Goal: Information Seeking & Learning: Learn about a topic

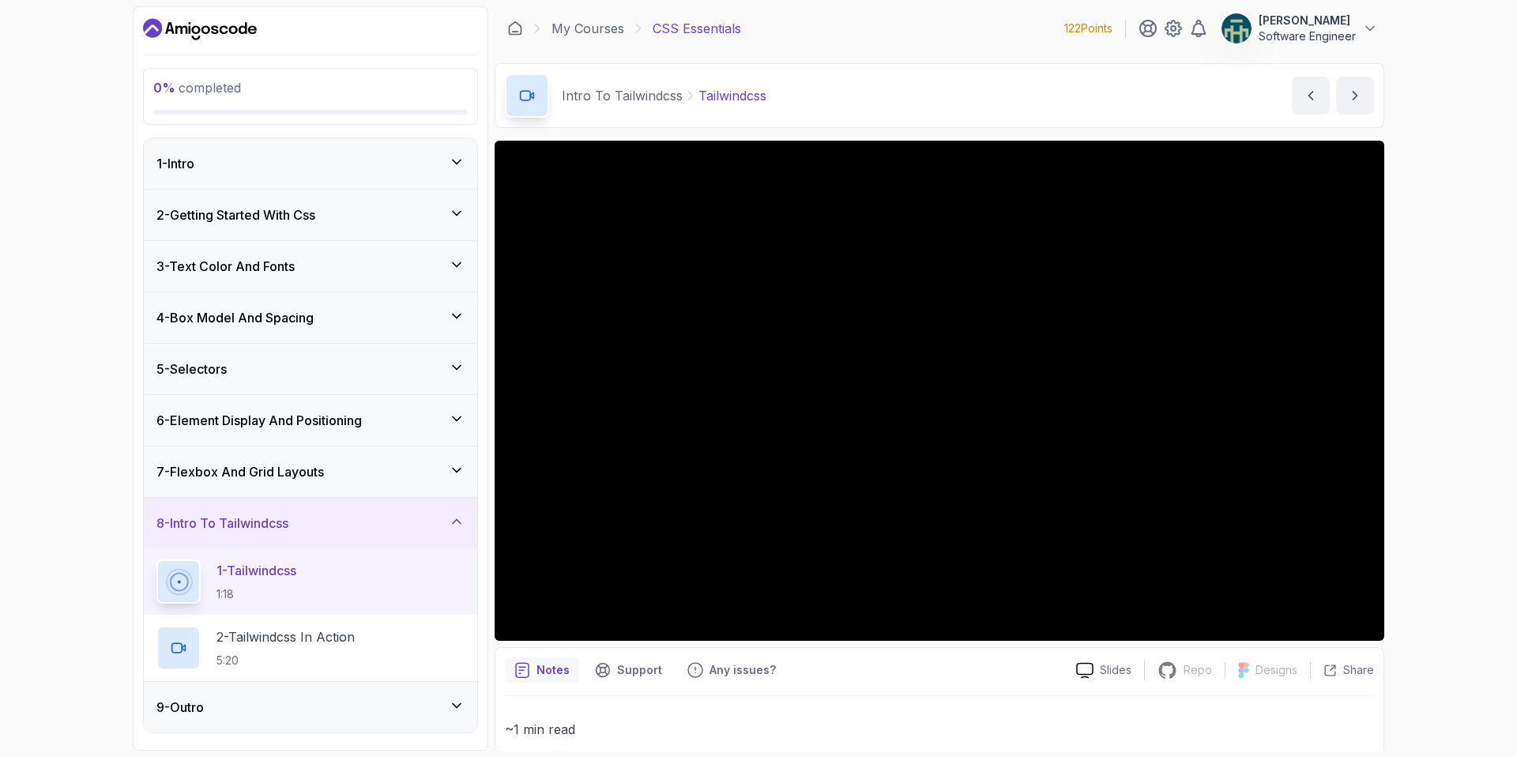
click at [442, 422] on div "6 - Element Display And Positioning" at bounding box center [310, 420] width 308 height 19
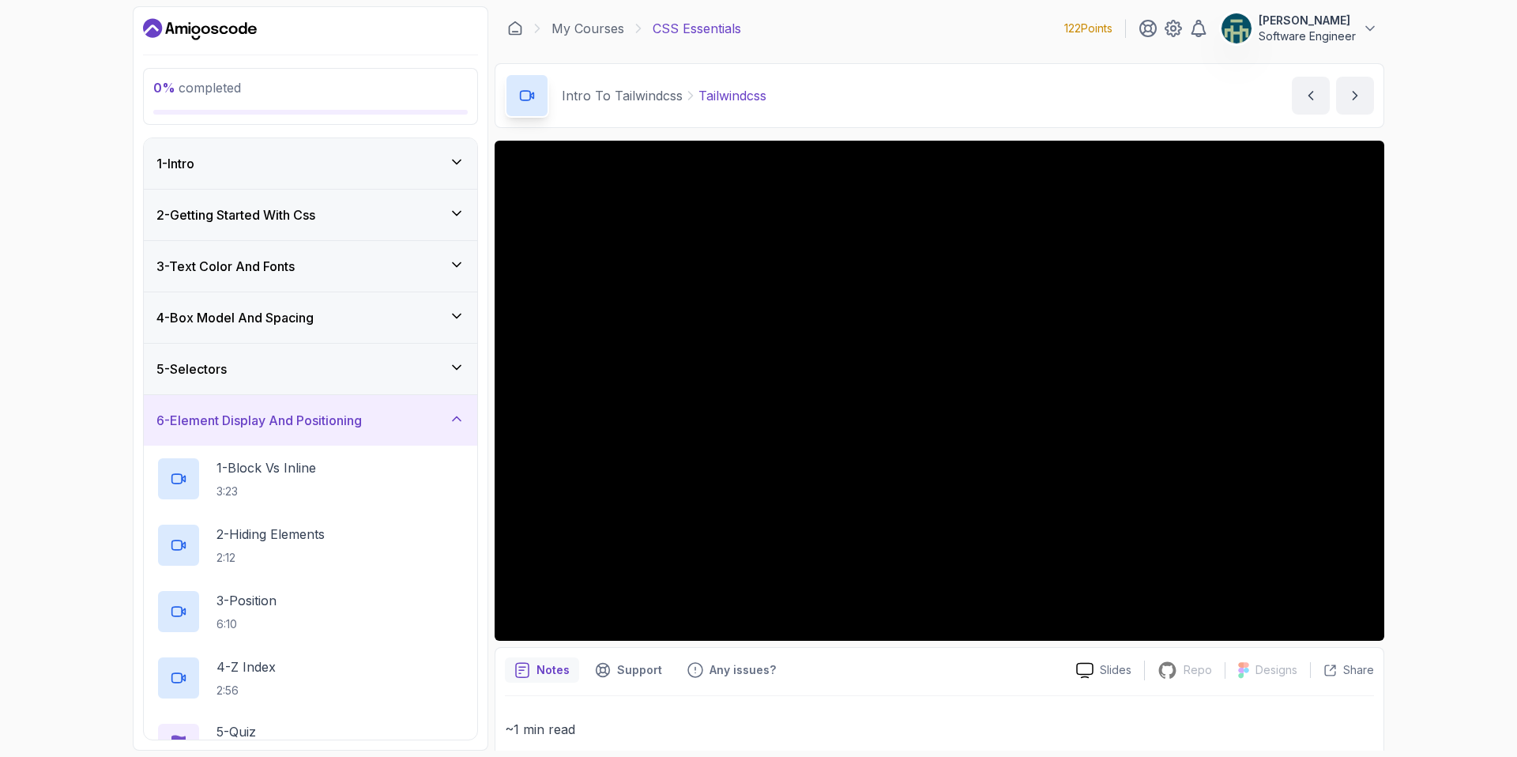
click at [442, 422] on div "6 - Element Display And Positioning" at bounding box center [310, 420] width 308 height 19
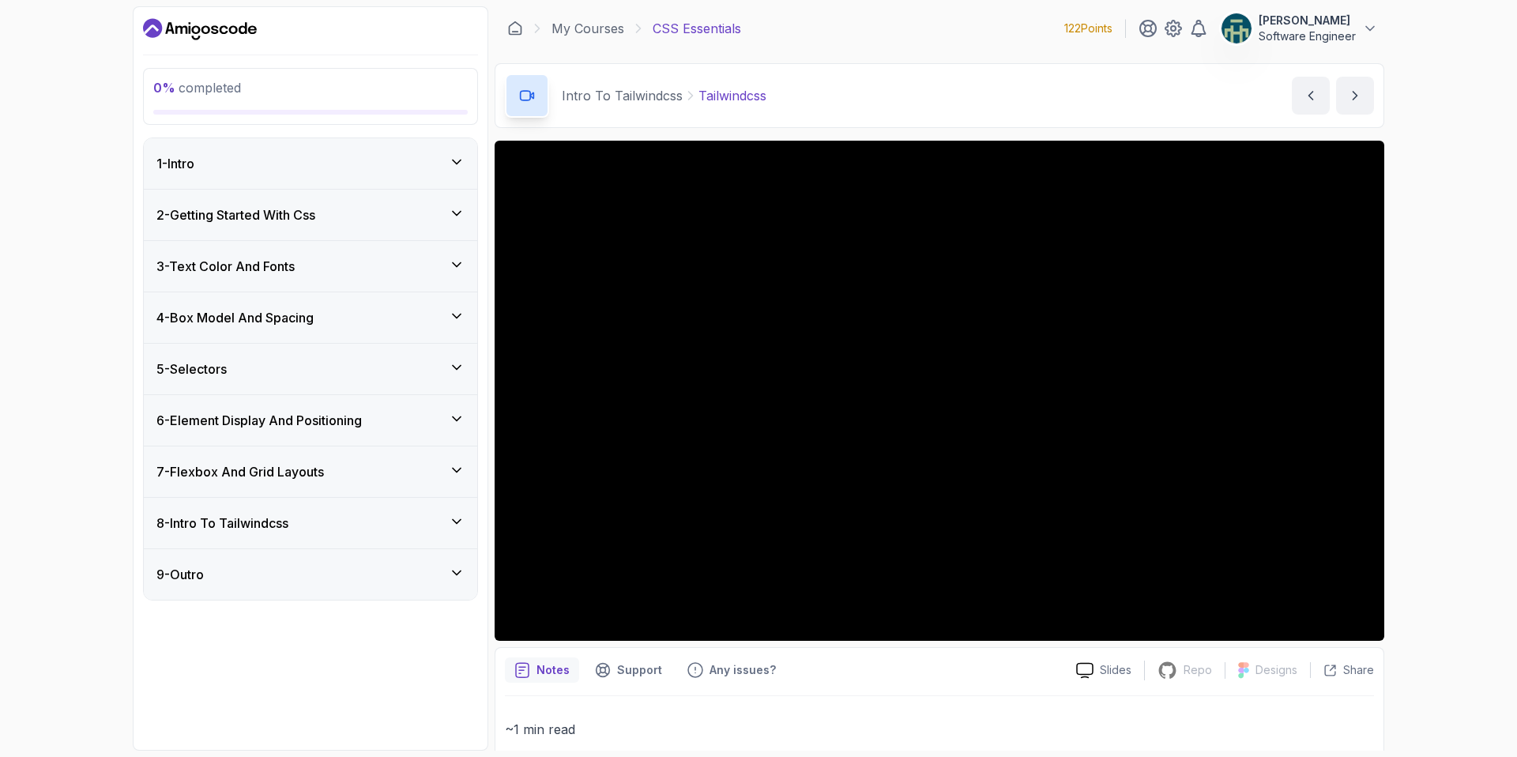
click at [442, 422] on div "6 - Element Display And Positioning" at bounding box center [310, 420] width 308 height 19
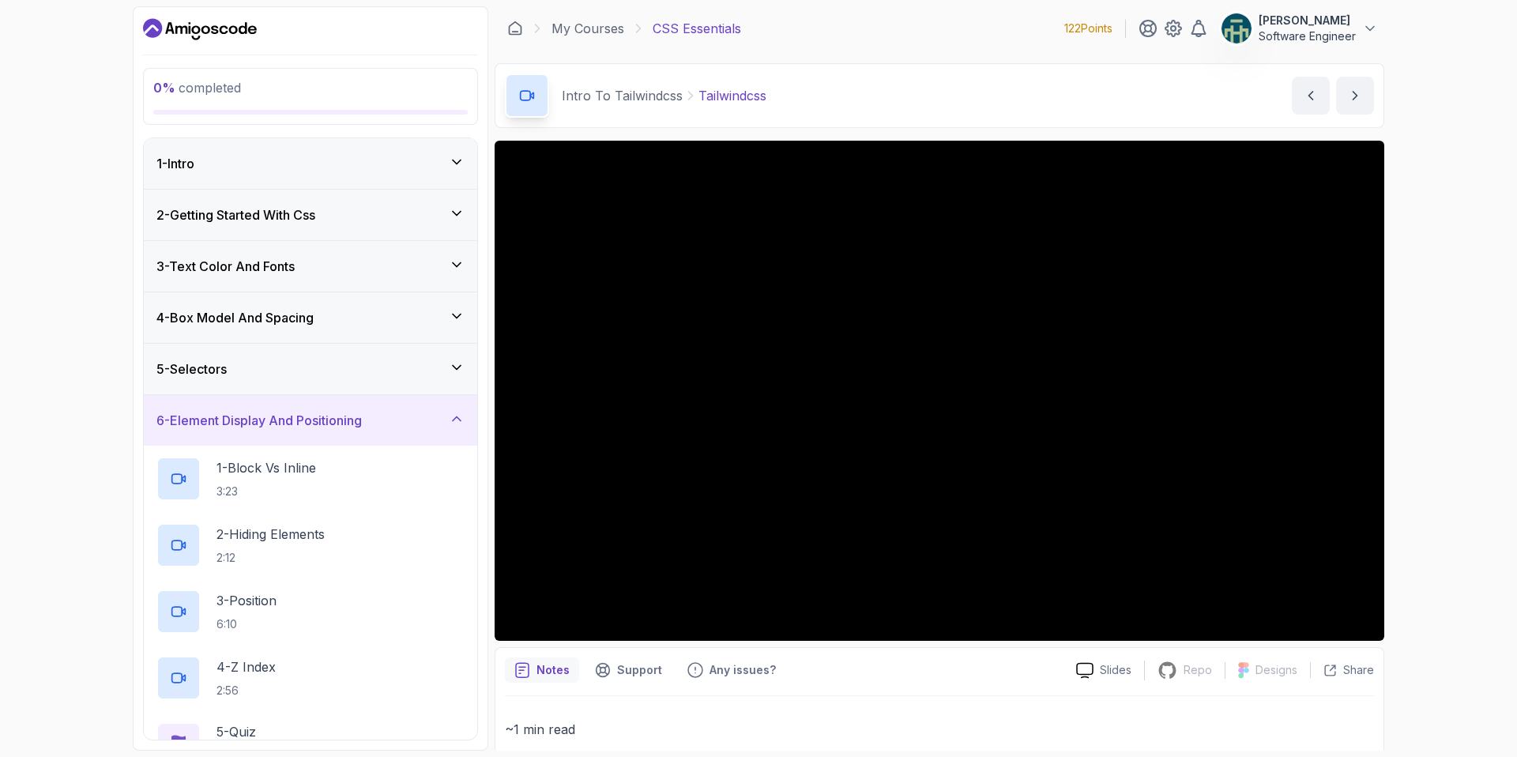
click at [442, 422] on div "6 - Element Display And Positioning" at bounding box center [310, 420] width 308 height 19
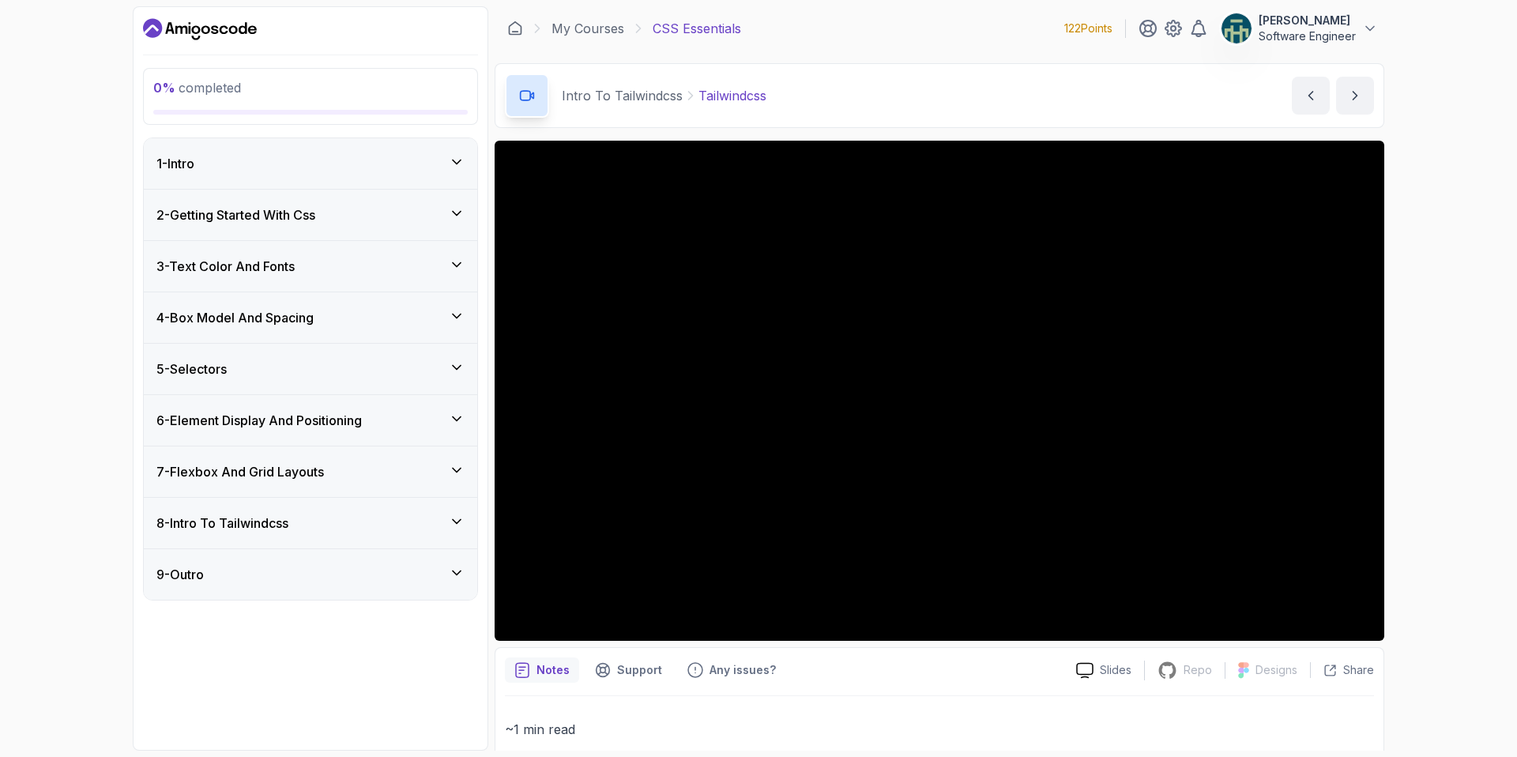
click at [454, 521] on icon at bounding box center [457, 522] width 8 height 4
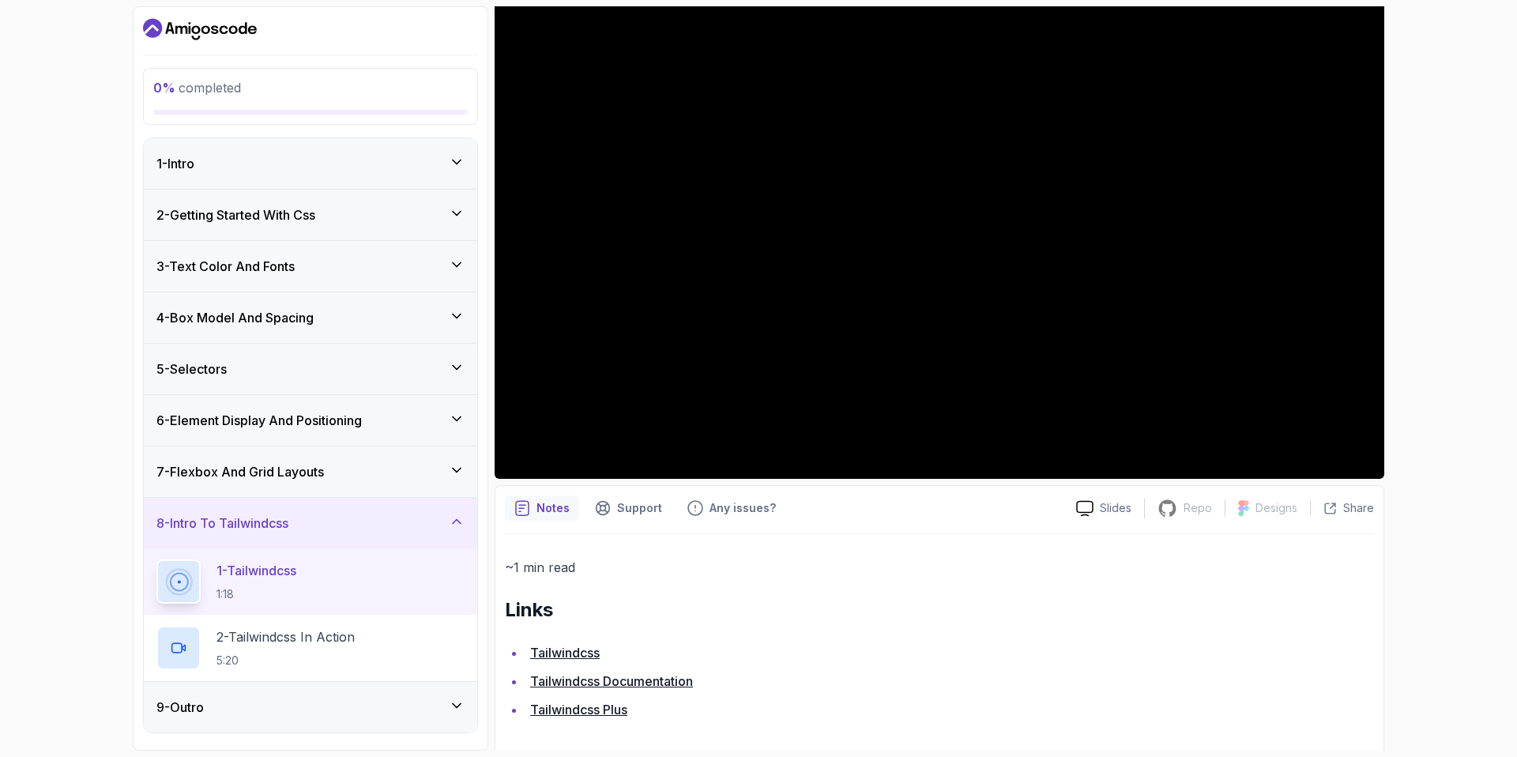
scroll to position [171, 0]
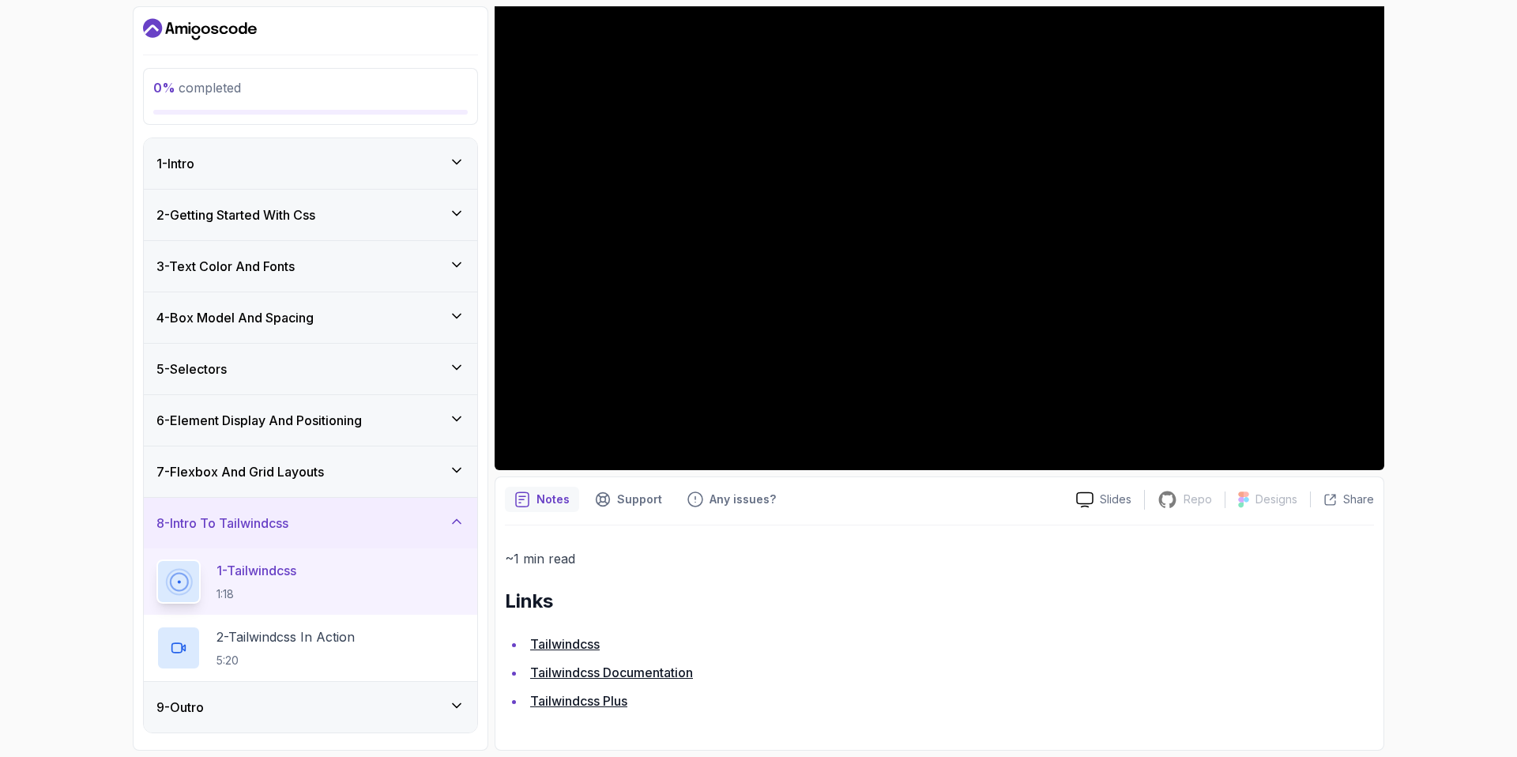
click at [569, 642] on link "Tailwindcss" at bounding box center [565, 644] width 70 height 16
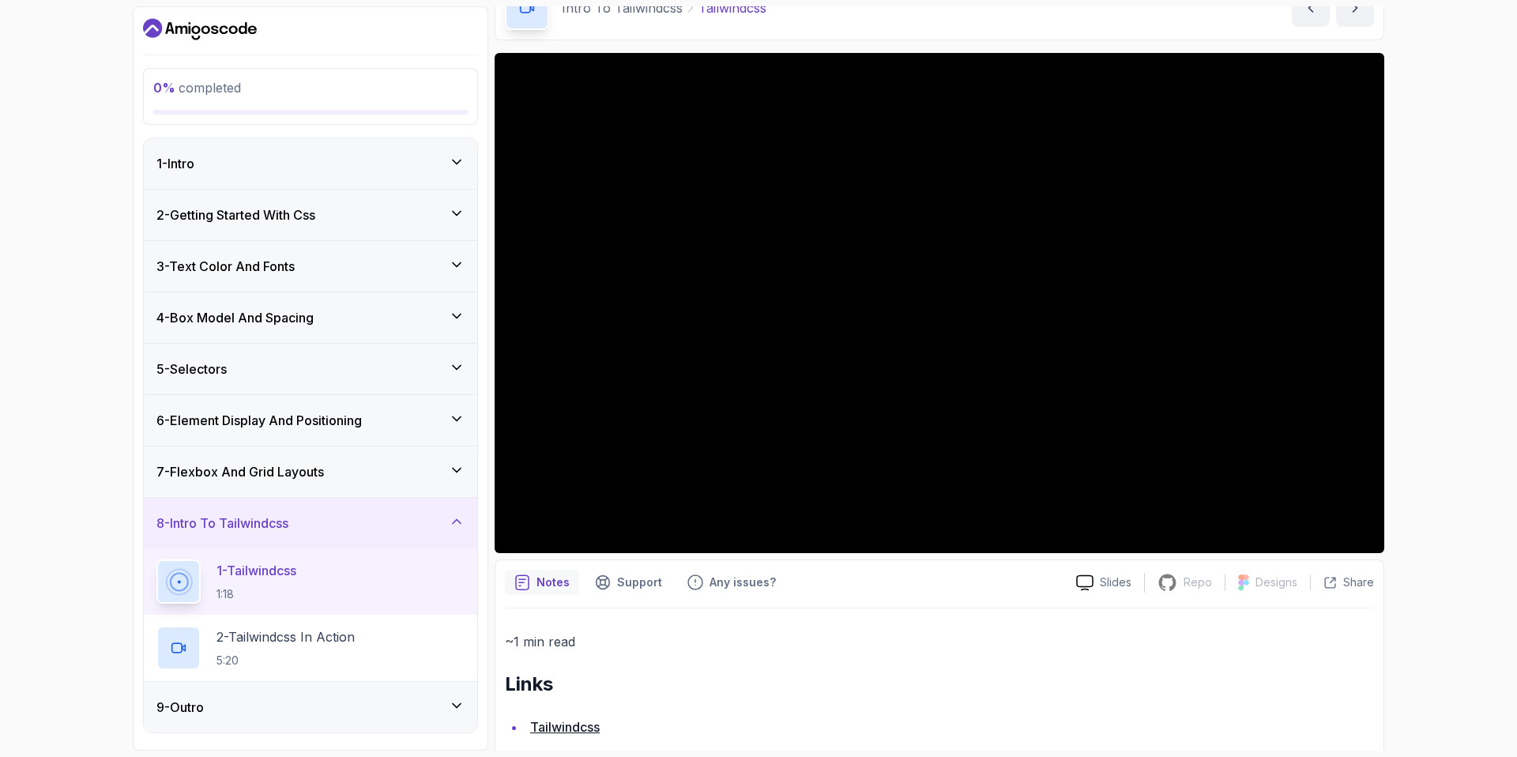
scroll to position [171, 0]
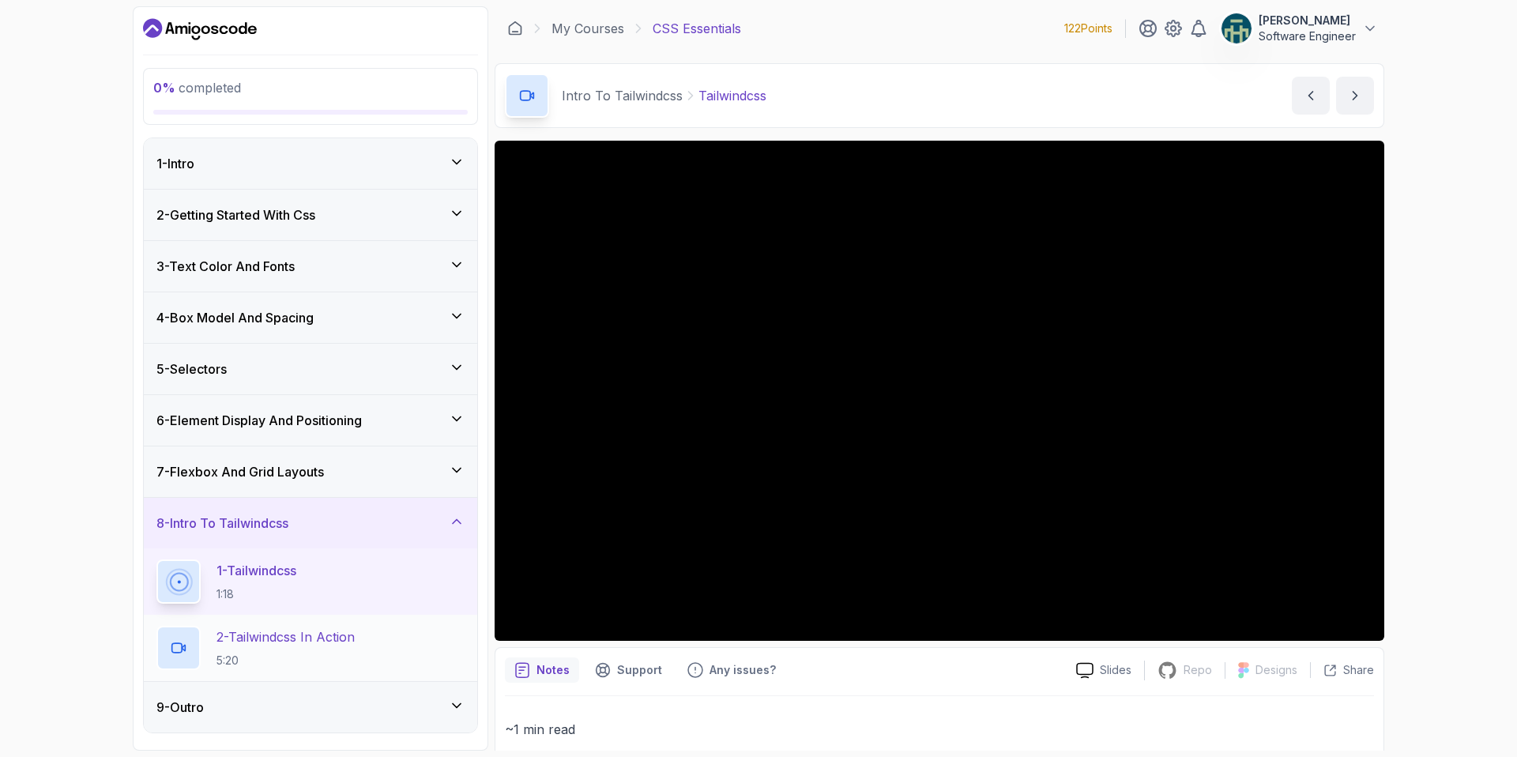
click at [266, 639] on p "2 - Tailwindcss In Action" at bounding box center [285, 636] width 138 height 19
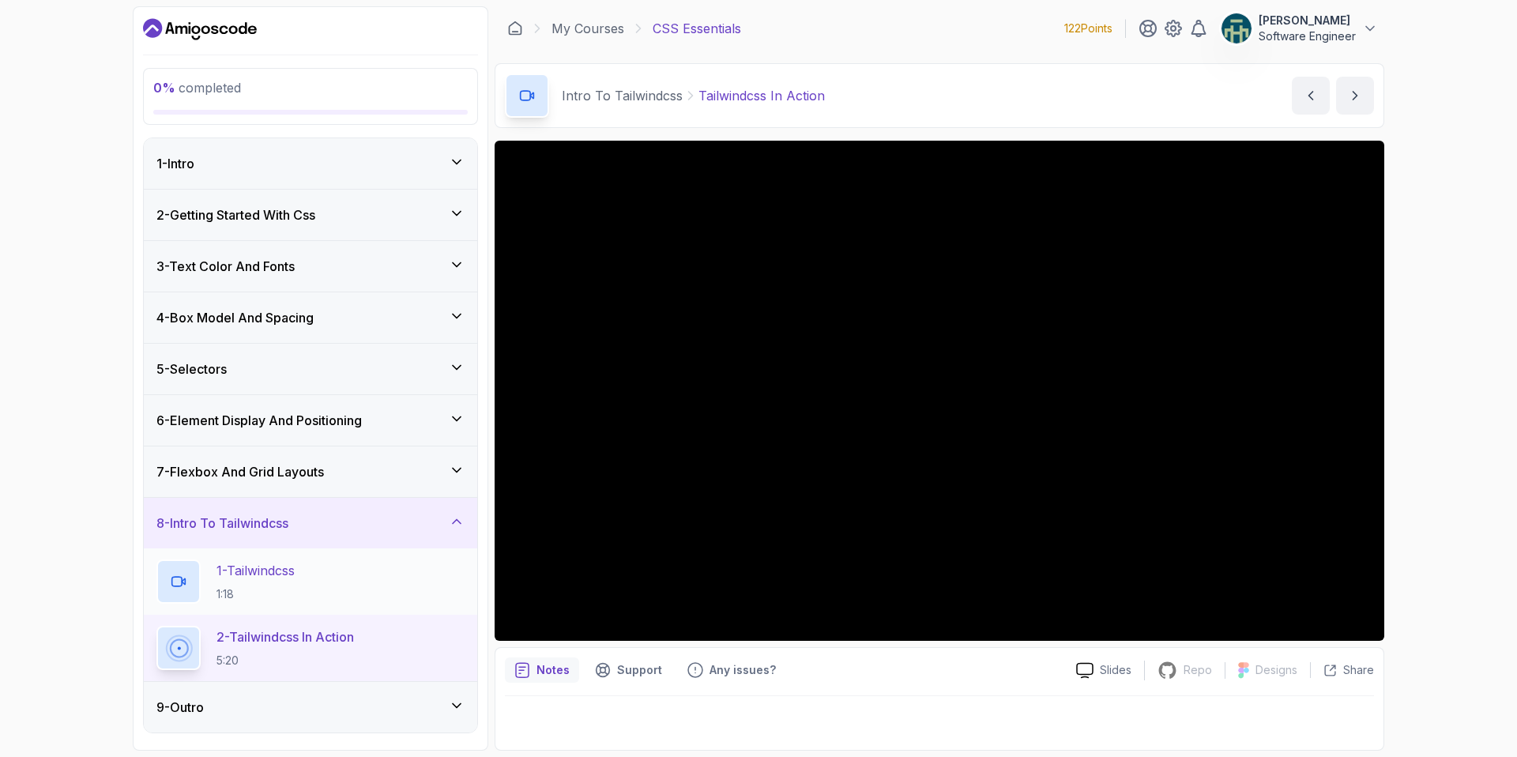
click at [330, 589] on div "1 - Tailwindcss 1:18" at bounding box center [310, 581] width 308 height 44
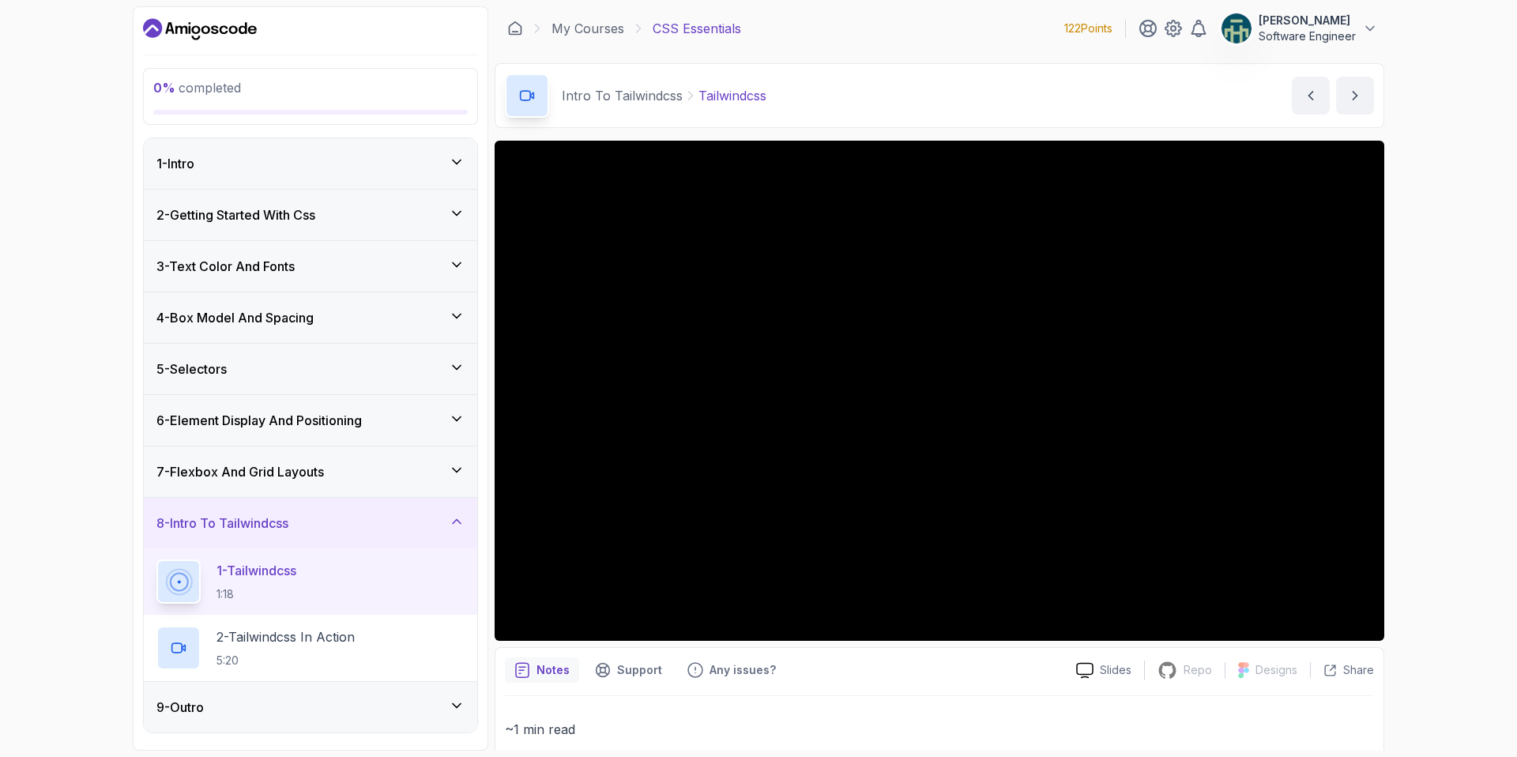
click at [156, 559] on button "1 - Tailwindcss 1:18" at bounding box center [310, 581] width 308 height 44
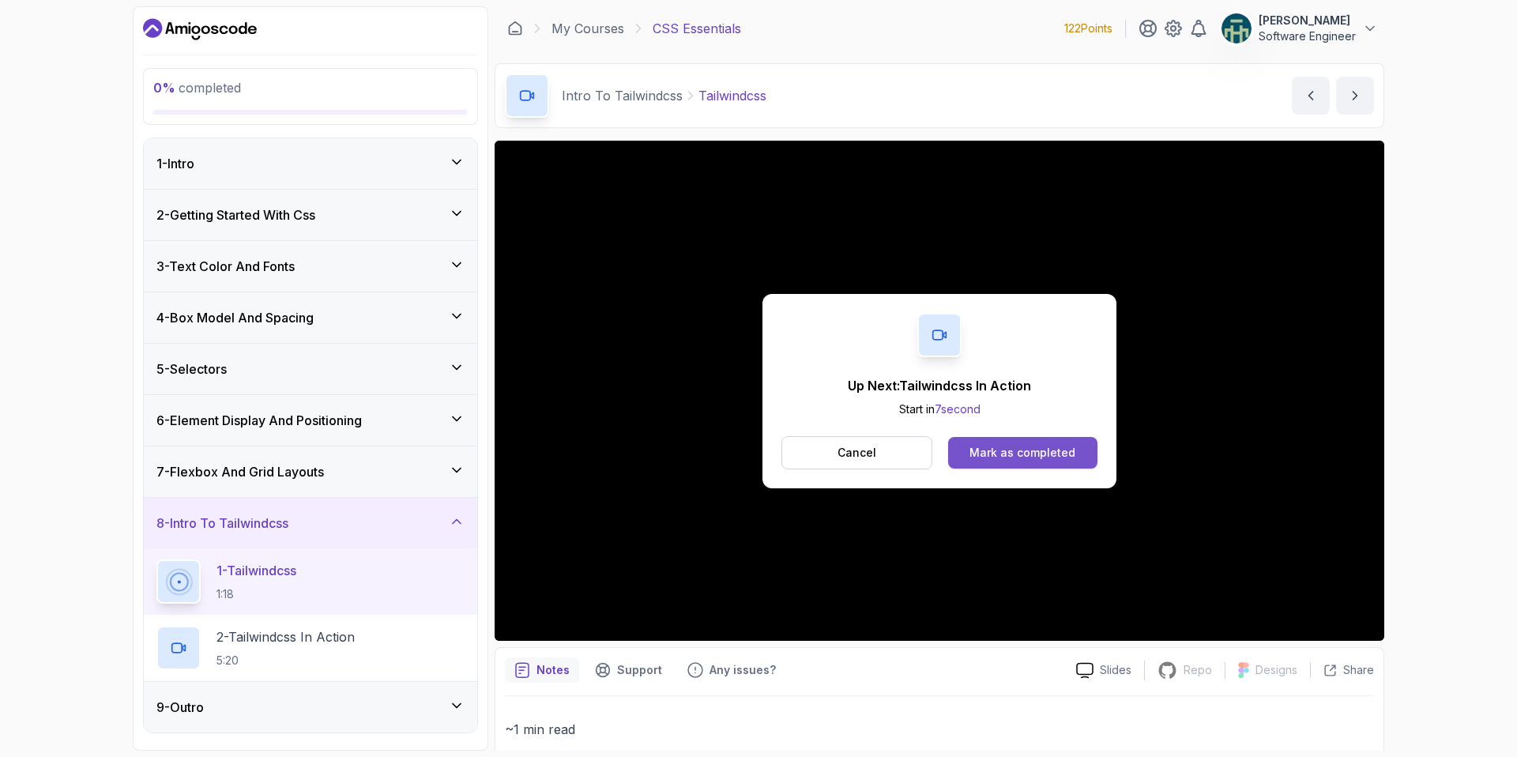
click at [1007, 445] on div "Mark as completed" at bounding box center [1022, 453] width 106 height 16
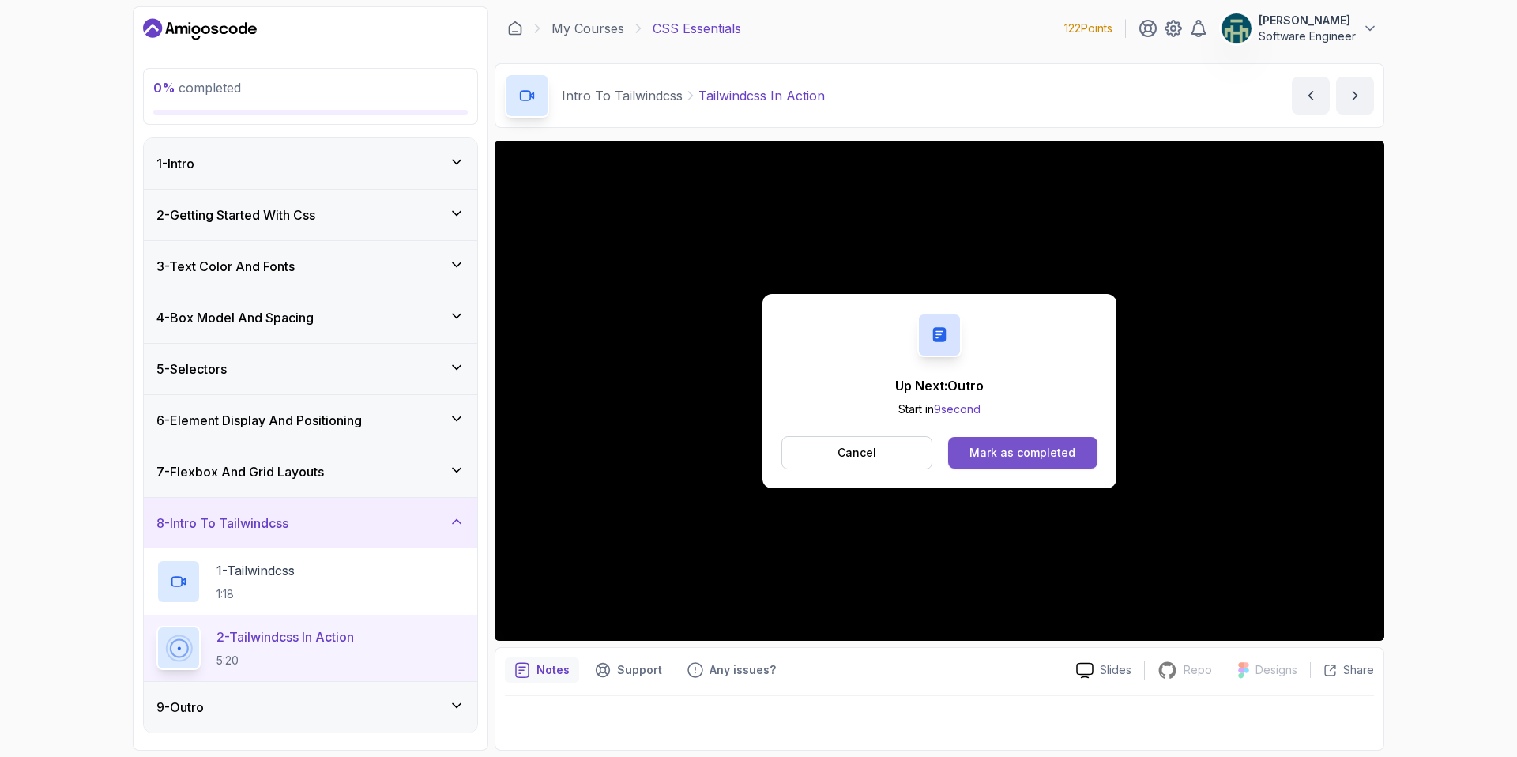
click at [1033, 457] on div "Mark as completed" at bounding box center [1022, 453] width 106 height 16
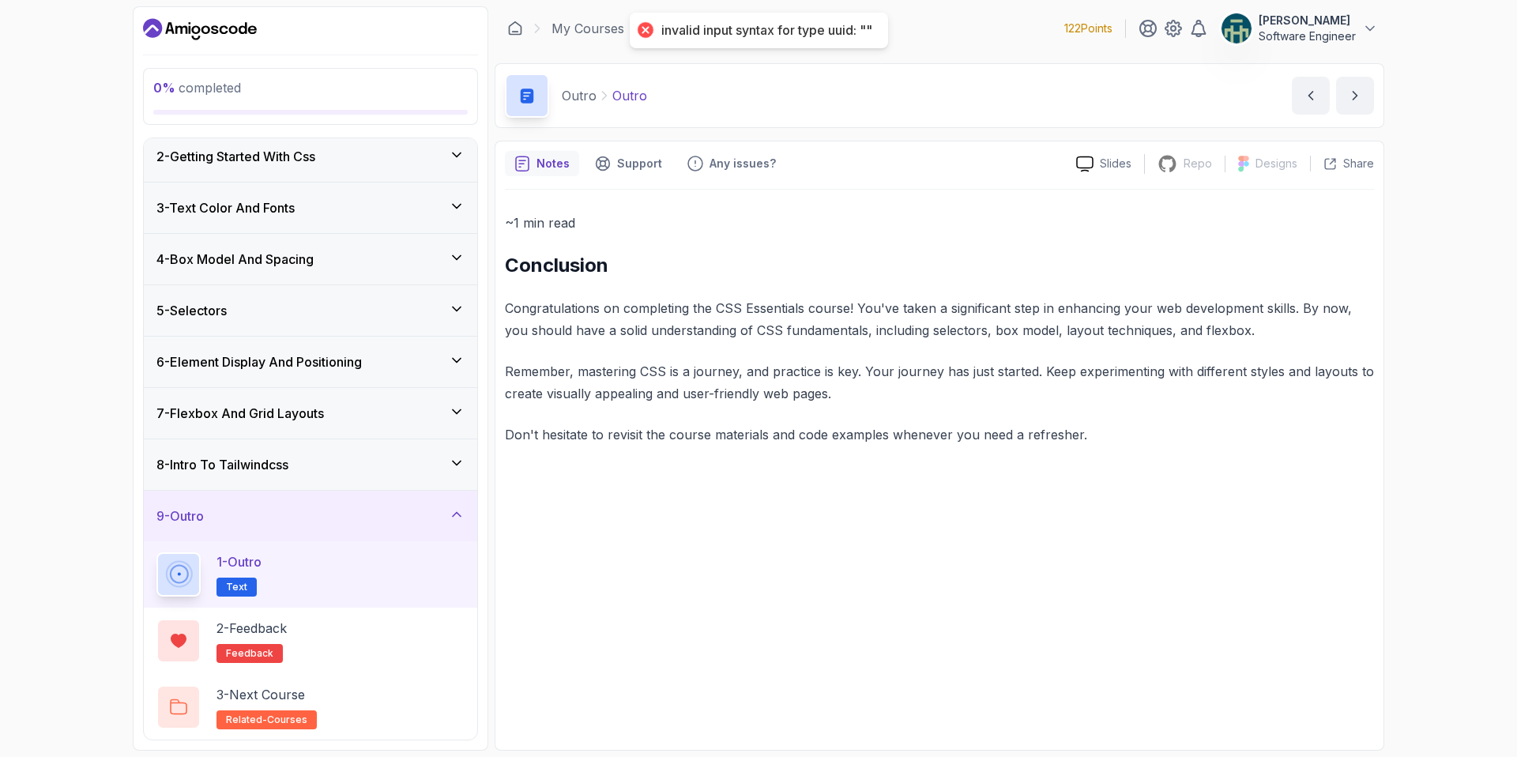
scroll to position [59, 0]
click at [388, 656] on div "2 - Feedback feedback" at bounding box center [310, 640] width 308 height 44
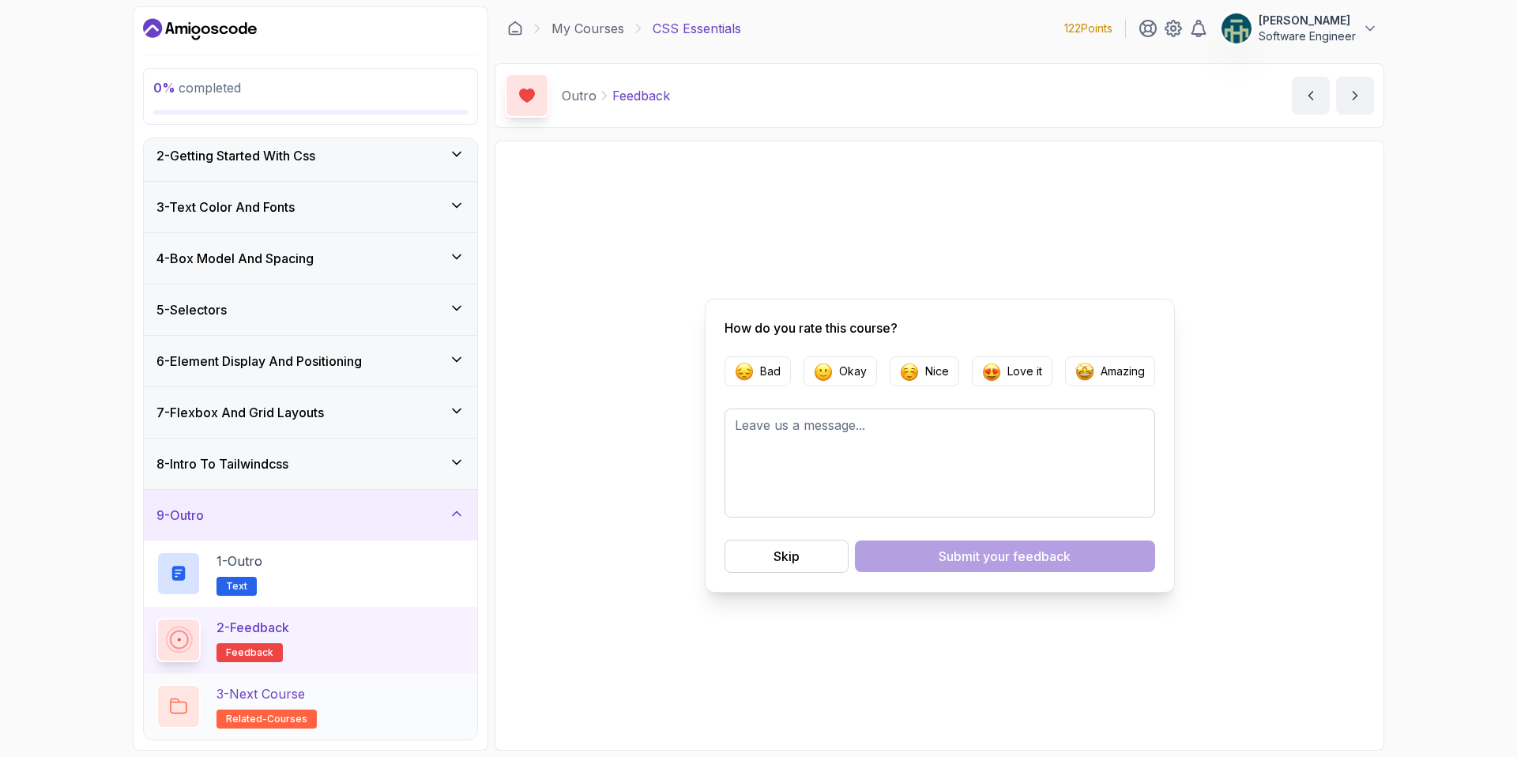
click at [384, 721] on div "3 - Next Course related-courses" at bounding box center [310, 706] width 308 height 44
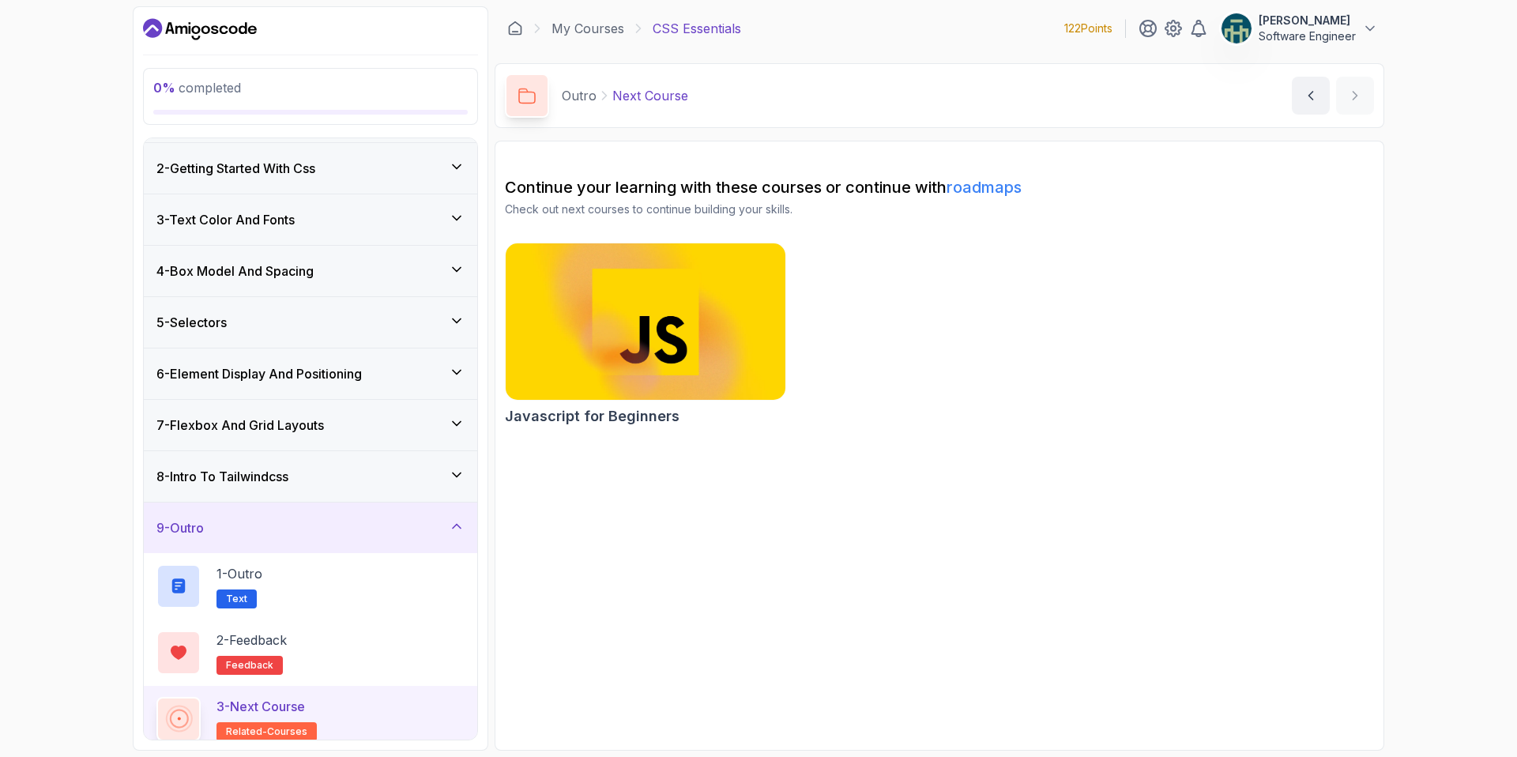
scroll to position [29, 0]
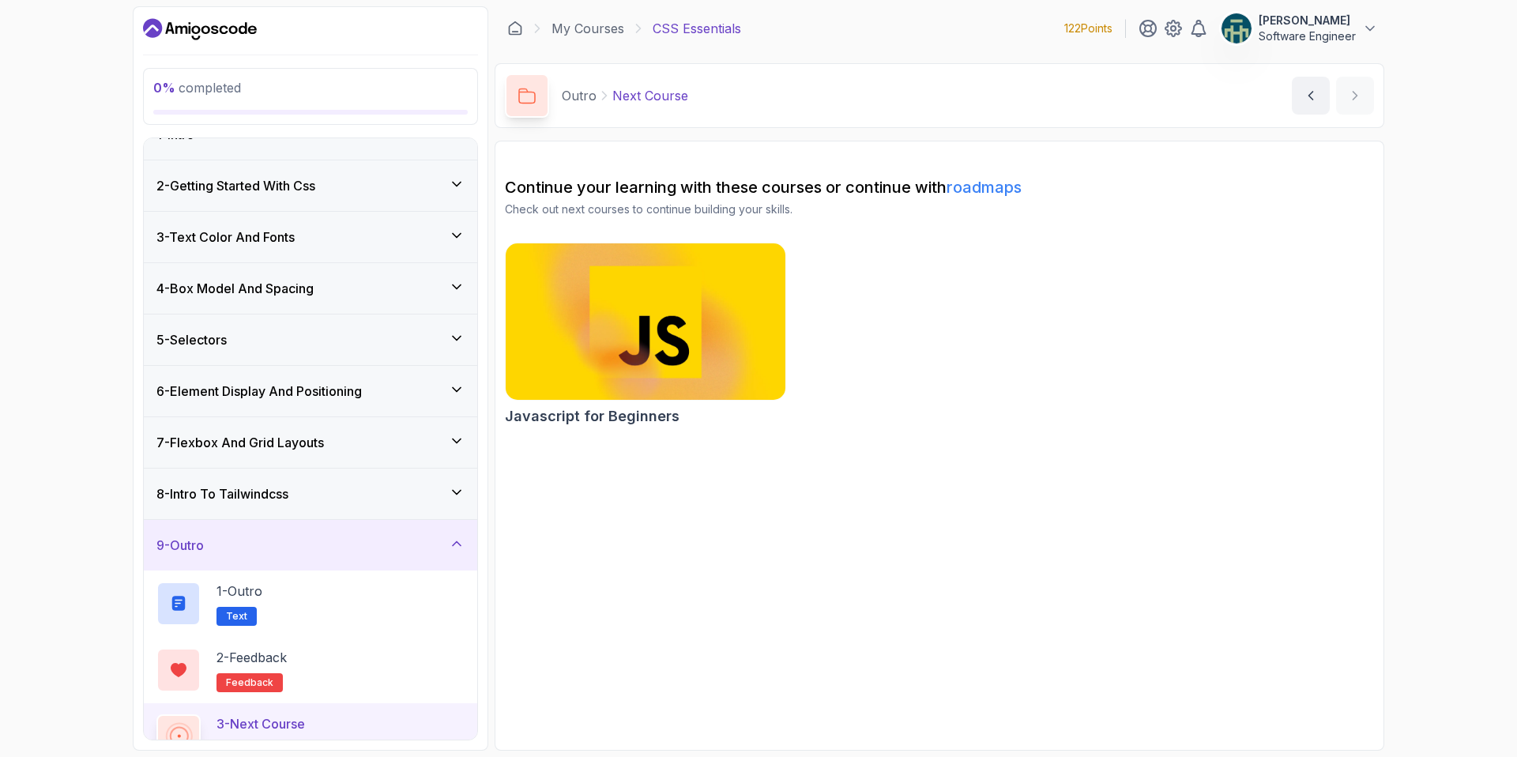
click at [707, 351] on img at bounding box center [646, 321] width 294 height 164
click at [697, 364] on img at bounding box center [646, 321] width 294 height 164
click at [510, 214] on p "Check out next courses to continue building your skills." at bounding box center [939, 209] width 869 height 16
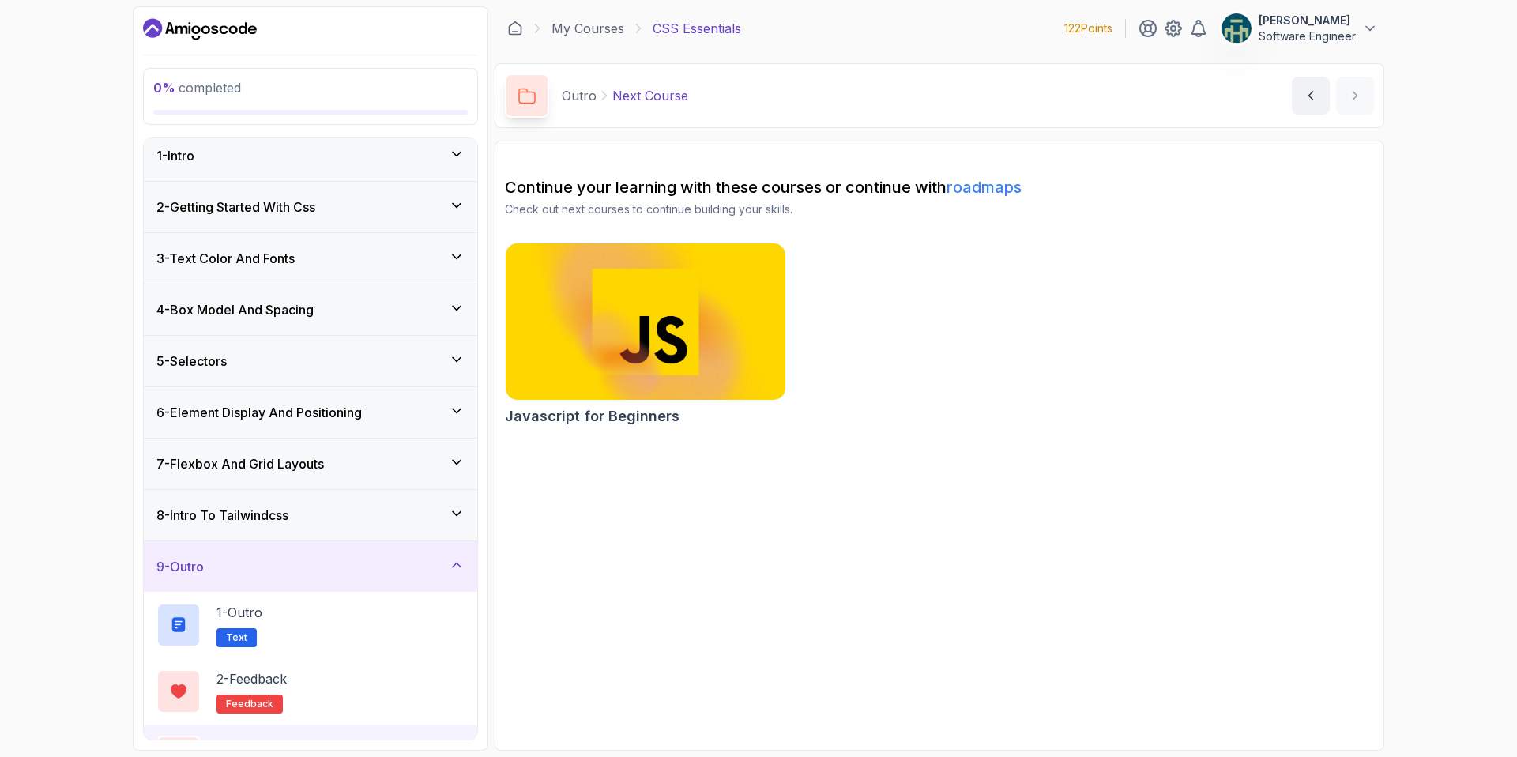
scroll to position [0, 0]
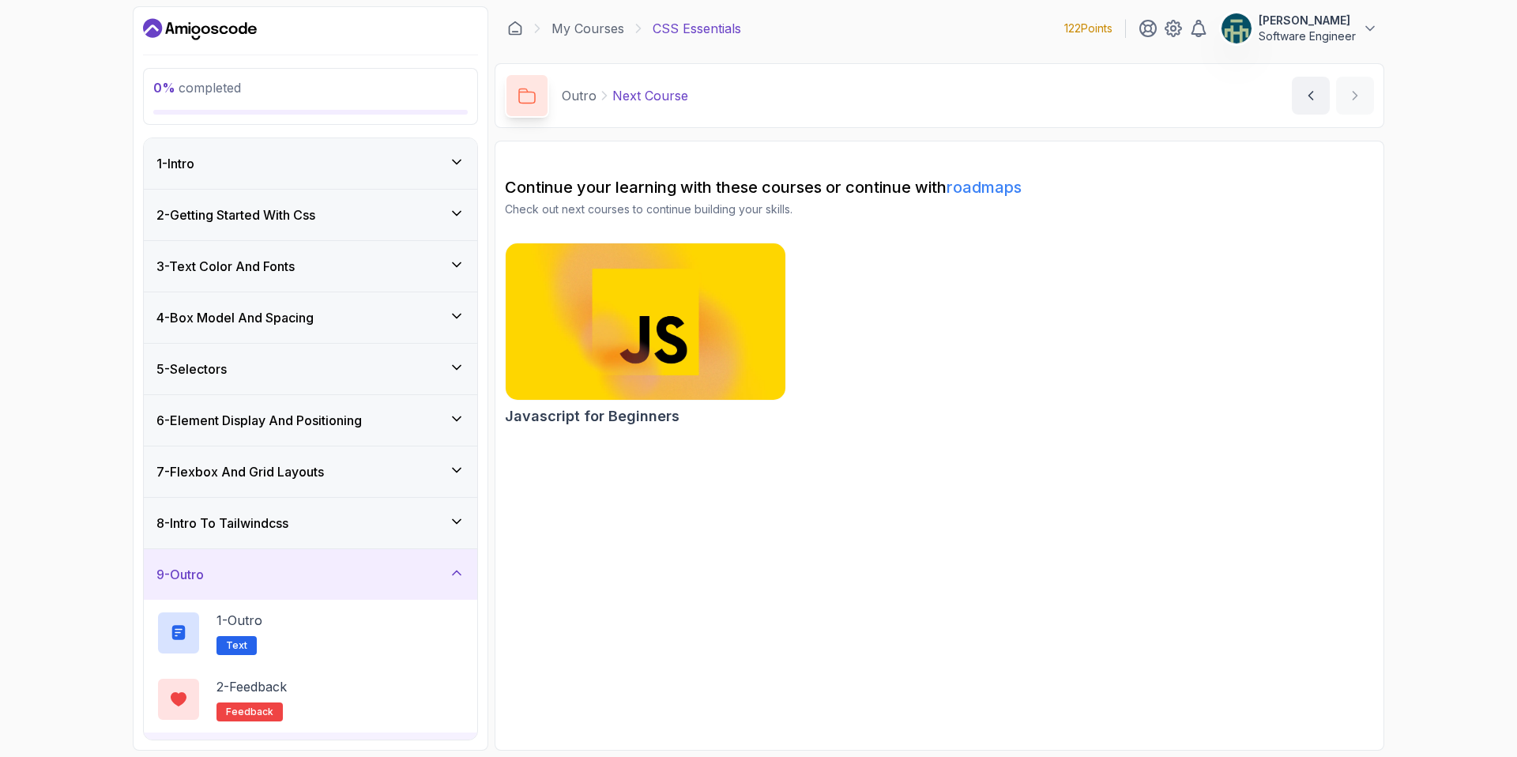
click at [277, 159] on div "1 - Intro" at bounding box center [310, 163] width 308 height 19
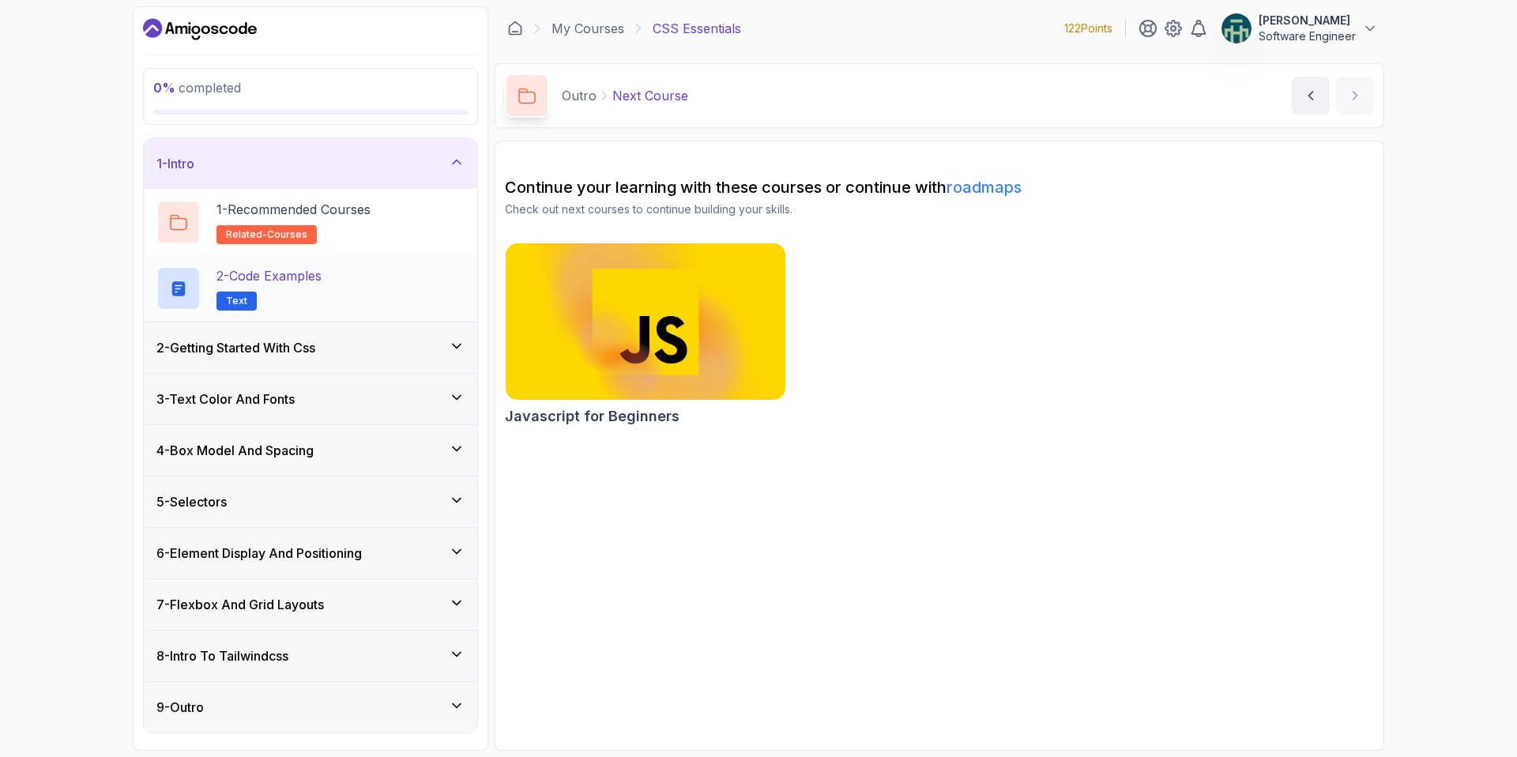
click at [314, 284] on p "2 - Code Examples" at bounding box center [268, 275] width 105 height 19
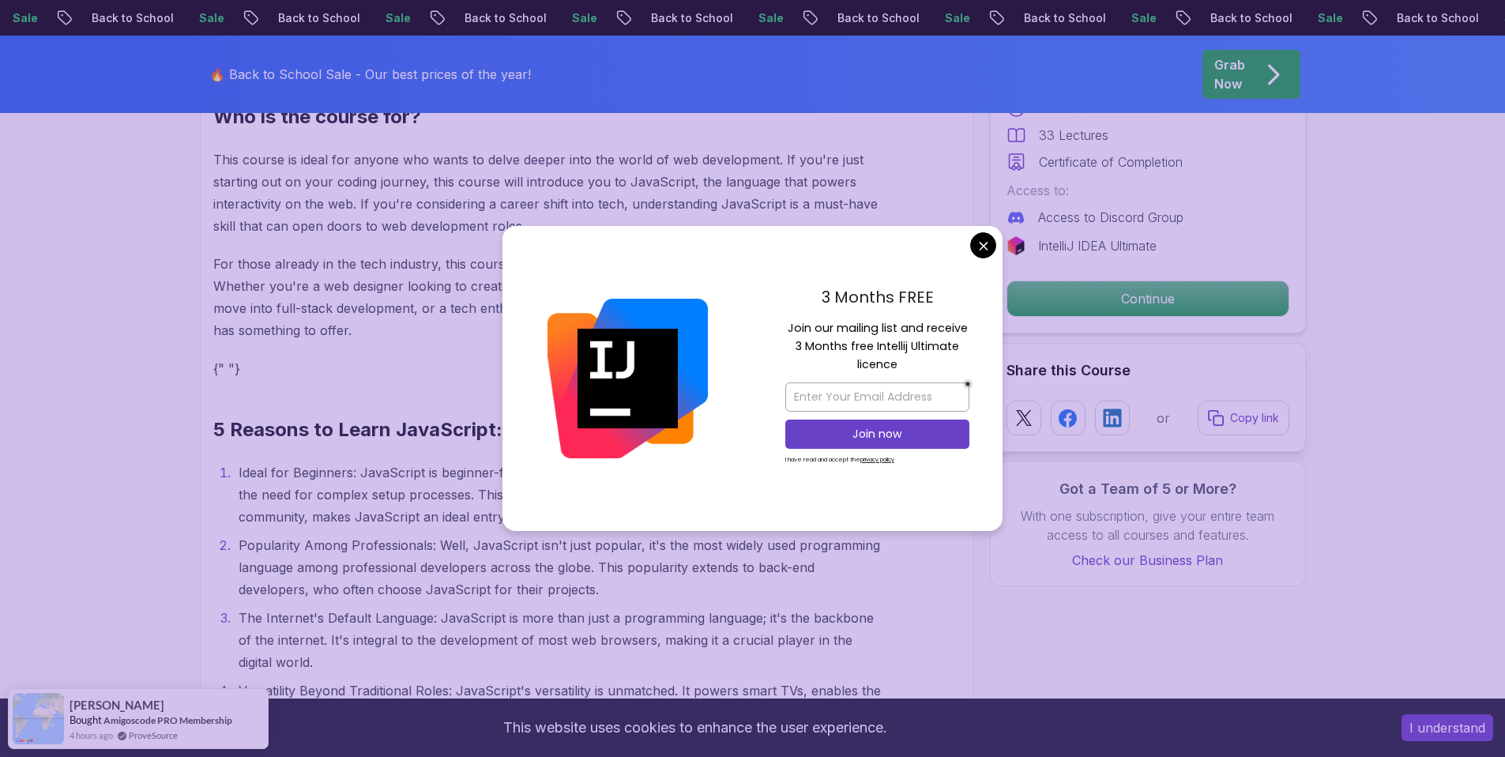
scroll to position [1489, 0]
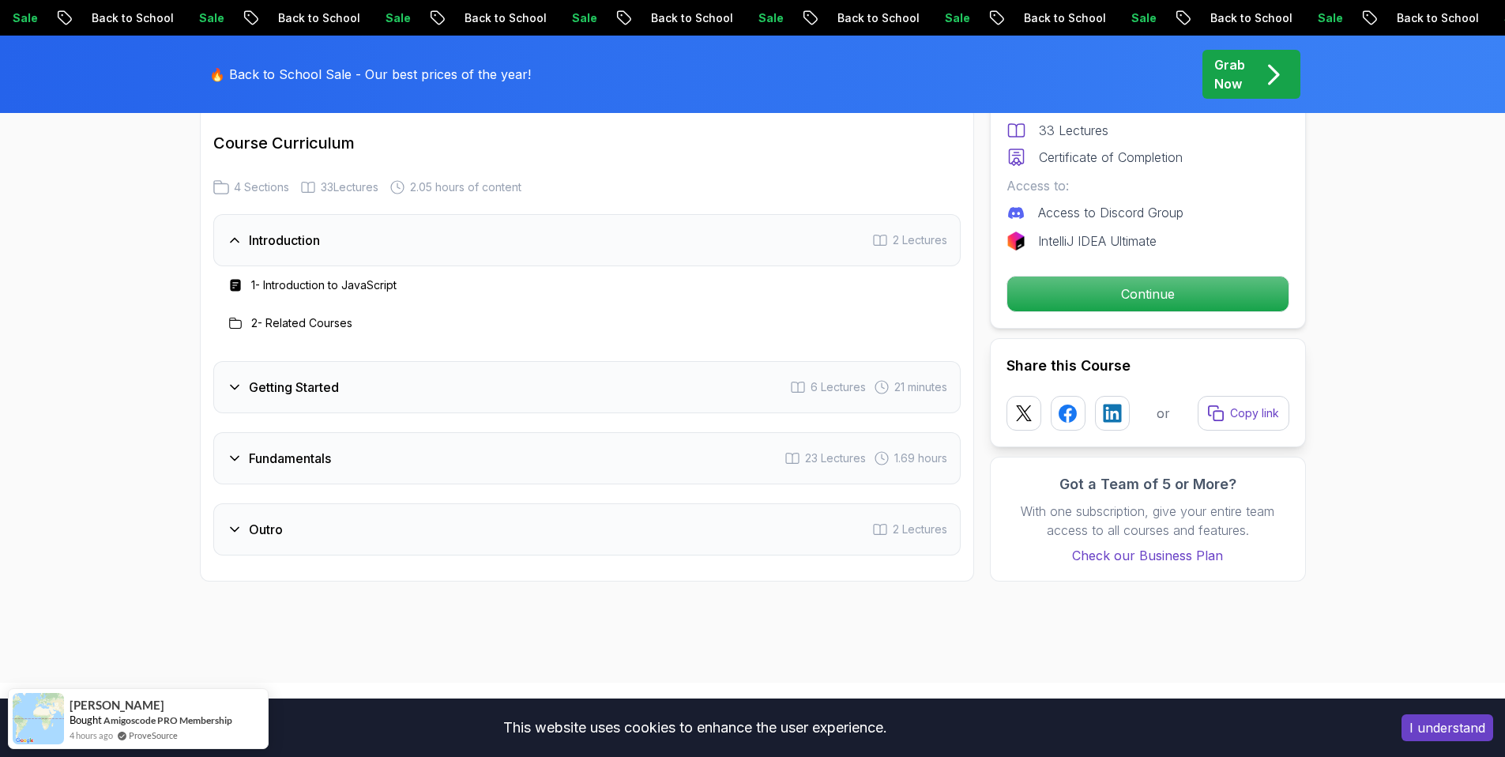
scroll to position [2271, 0]
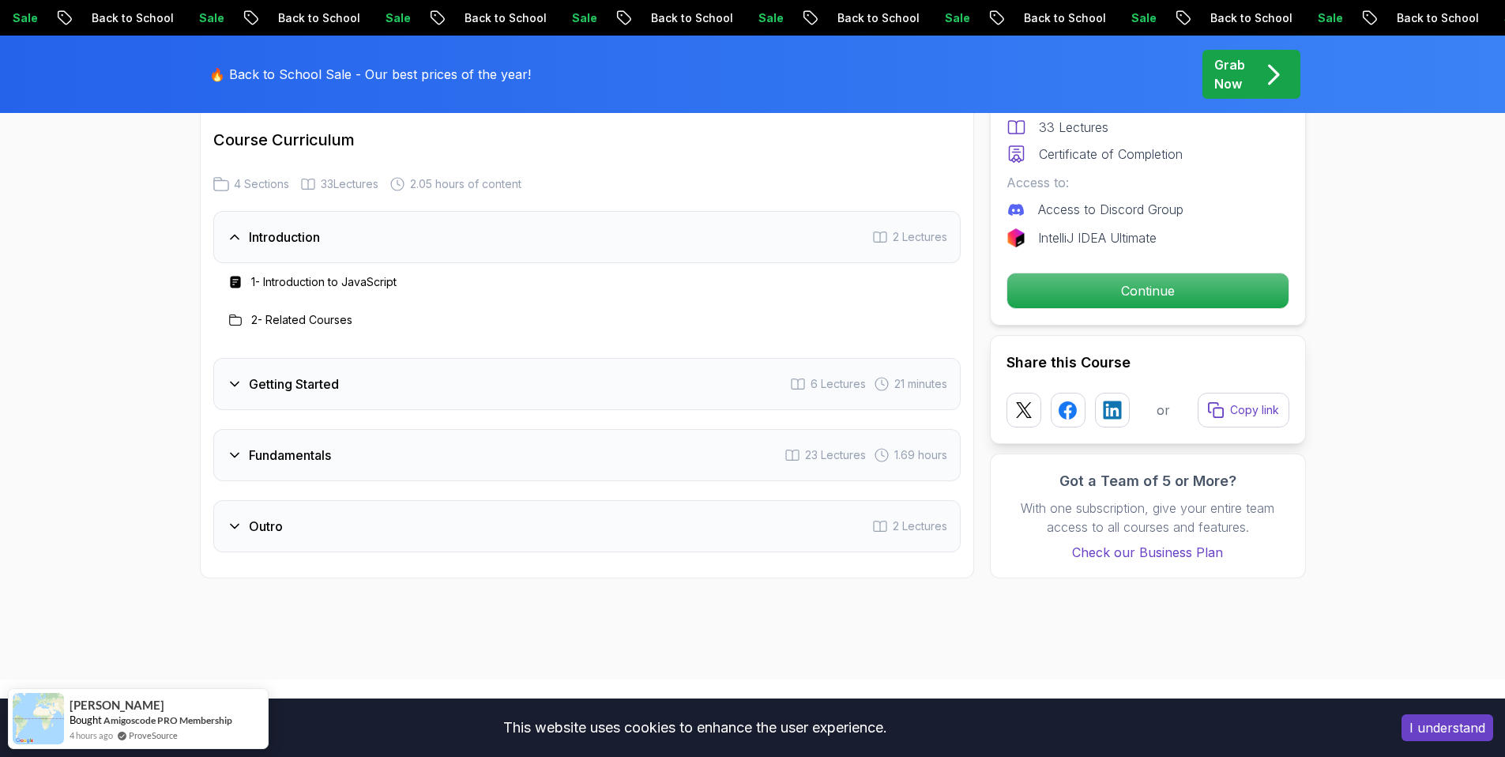
click at [494, 438] on div "Fundamentals 23 Lectures 1.69 hours" at bounding box center [586, 455] width 747 height 52
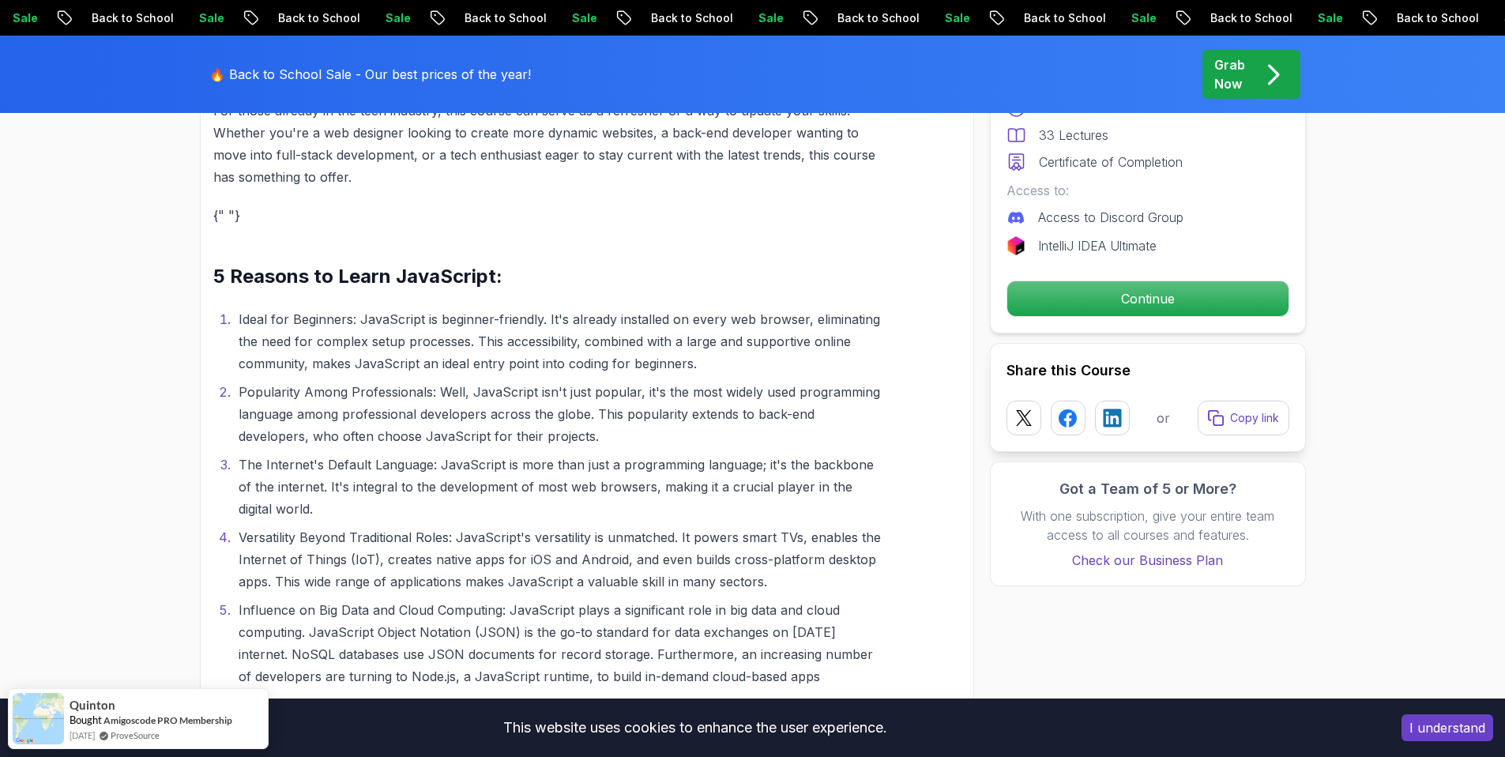
scroll to position [1486, 0]
